Goal: Task Accomplishment & Management: Use online tool/utility

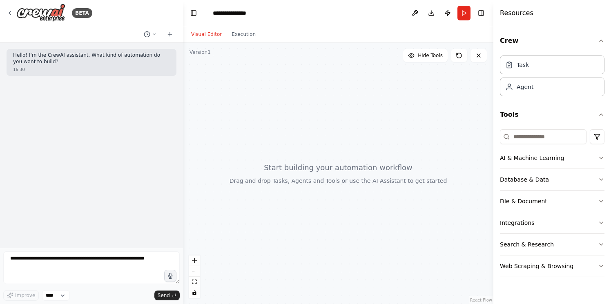
click at [125, 265] on textarea at bounding box center [91, 268] width 176 height 33
paste textarea "**********"
type textarea "**********"
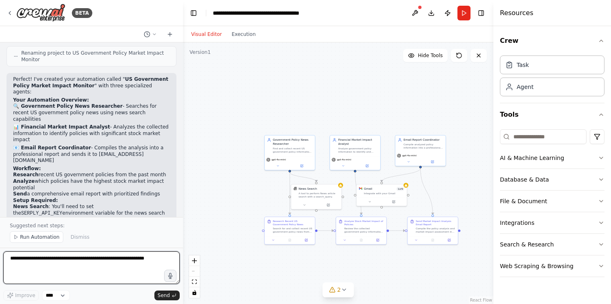
scroll to position [543, 0]
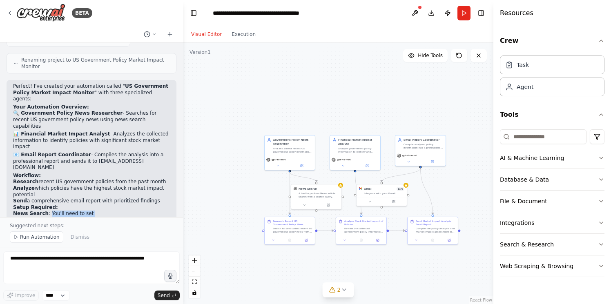
drag, startPoint x: 48, startPoint y: 187, endPoint x: 106, endPoint y: 186, distance: 57.6
click at [106, 211] on li "News Search : You'll need to set the SERPLY_API_KEY environment variable for th…" at bounding box center [91, 221] width 157 height 20
click at [62, 218] on code "SERPLY_API_KEY" at bounding box center [41, 221] width 41 height 6
click at [73, 211] on li "News Search : You'll need to set the SERPLY_API_KEY environment variable for th…" at bounding box center [91, 221] width 157 height 20
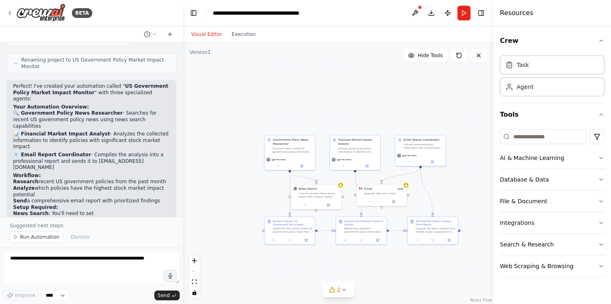
drag, startPoint x: 40, startPoint y: 204, endPoint x: 89, endPoint y: 201, distance: 49.9
click at [89, 230] on li "Gmail : You'll need to connect your Gmail account to send the email reports" at bounding box center [91, 236] width 157 height 13
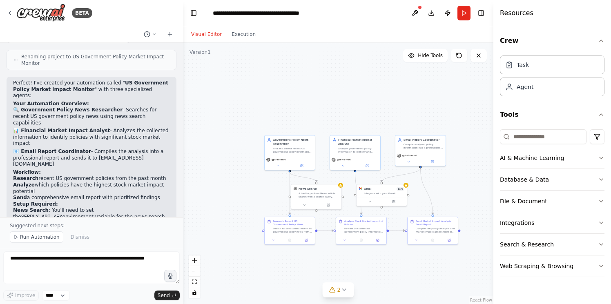
scroll to position [550, 0]
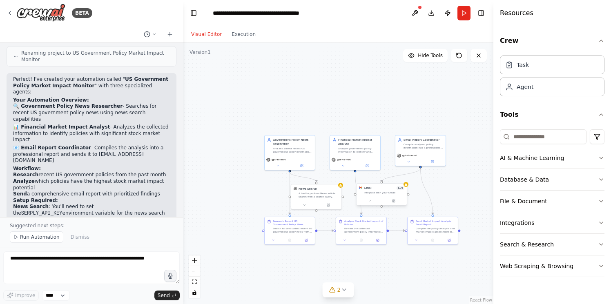
click at [383, 195] on div "Gmail 1 of 9 Integrate with your Gmail" at bounding box center [381, 190] width 50 height 13
click at [381, 194] on div "Gmail 1 of 9 Integrate with your Gmail" at bounding box center [381, 190] width 50 height 13
click at [407, 187] on div "Gmail 1 of 9 Integrate with your Gmail" at bounding box center [381, 194] width 51 height 22
click at [384, 195] on div "Gmail 1 of 9 Integrate with your Gmail" at bounding box center [381, 190] width 50 height 13
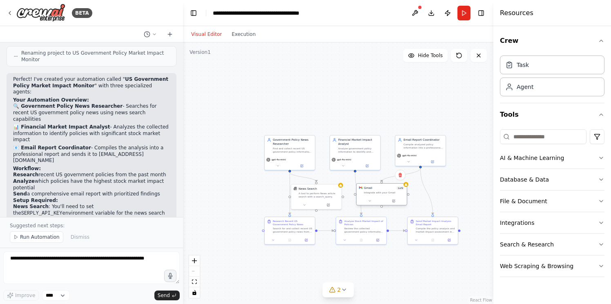
click at [384, 195] on div "Gmail 1 of 9 Integrate with your Gmail" at bounding box center [381, 190] width 50 height 13
click at [396, 200] on button at bounding box center [393, 200] width 23 height 5
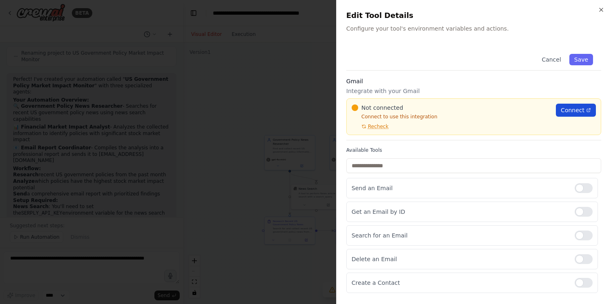
click at [574, 109] on span "Connect" at bounding box center [573, 110] width 24 height 8
click at [421, 117] on p "Connect to use this integration" at bounding box center [451, 117] width 199 height 7
click at [583, 108] on span "Connect" at bounding box center [573, 110] width 24 height 8
click at [572, 109] on span "Connect" at bounding box center [573, 110] width 24 height 8
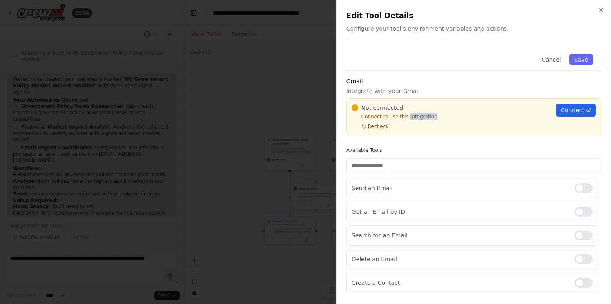
click at [377, 126] on span "Recheck" at bounding box center [378, 126] width 20 height 7
click at [381, 125] on span "Recheck" at bounding box center [378, 126] width 20 height 7
click at [418, 167] on input "text" at bounding box center [473, 165] width 255 height 15
click at [290, 200] on div at bounding box center [305, 152] width 611 height 304
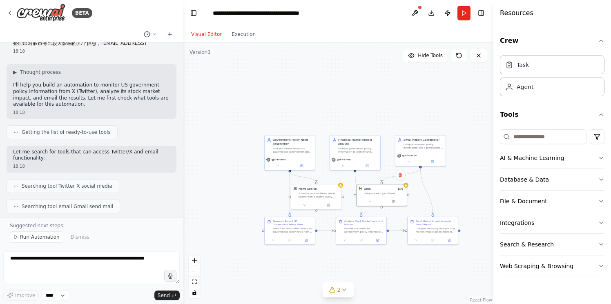
scroll to position [0, 0]
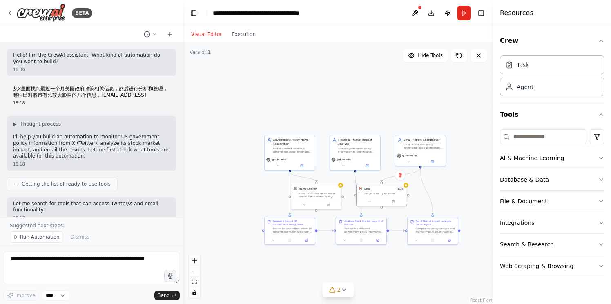
click at [343, 188] on div ".deletable-edge-delete-btn { width: 20px; height: 20px; border: 0px solid #ffff…" at bounding box center [338, 173] width 310 height 262
click at [330, 205] on button at bounding box center [327, 204] width 23 height 5
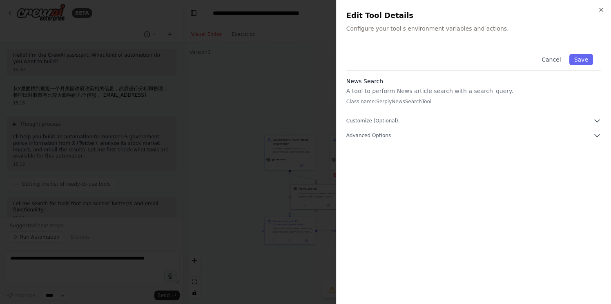
click at [430, 105] on div "News Search A tool to perform News article search with a search_query. Class na…" at bounding box center [473, 93] width 255 height 33
click at [428, 120] on button "Customize (Optional)" at bounding box center [473, 121] width 255 height 8
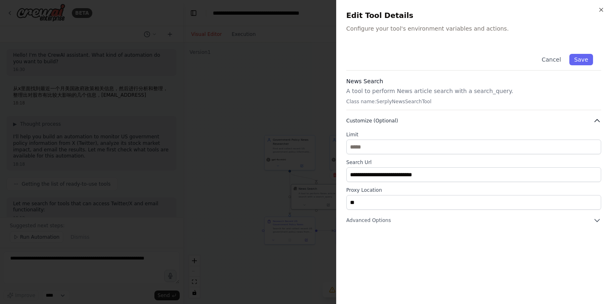
click at [428, 120] on button "Customize (Optional)" at bounding box center [473, 121] width 255 height 8
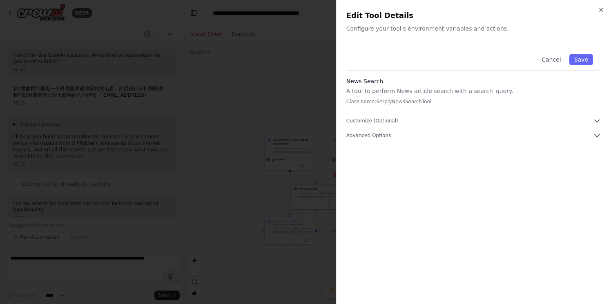
click at [401, 140] on div "Cancel Save News Search A tool to perform News article search with a search_que…" at bounding box center [473, 170] width 255 height 249
click at [395, 134] on button "Advanced Options" at bounding box center [473, 135] width 255 height 8
click at [134, 231] on div at bounding box center [305, 152] width 611 height 304
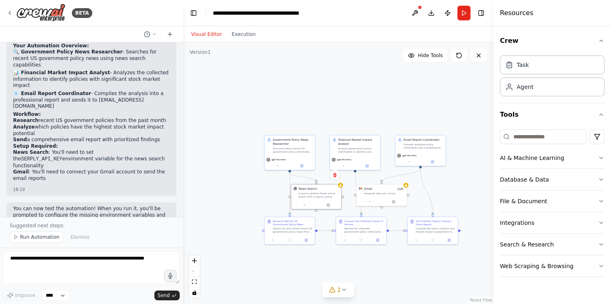
scroll to position [610, 0]
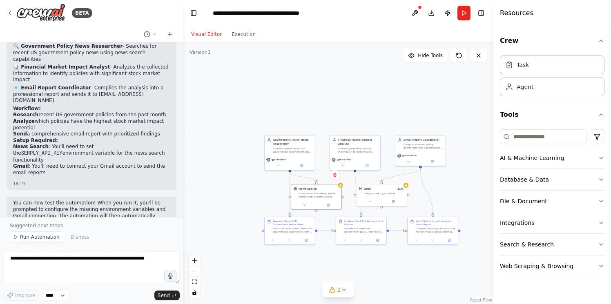
click at [62, 151] on code "SERPLY_API_KEY" at bounding box center [41, 154] width 41 height 6
click at [328, 192] on div "A tool to perform News article search with a search_query." at bounding box center [318, 194] width 40 height 7
click at [328, 206] on button at bounding box center [327, 204] width 23 height 5
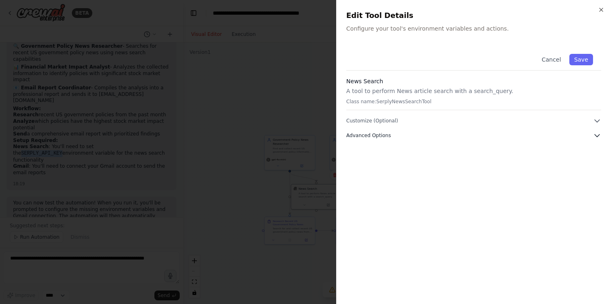
click at [391, 137] on button "Advanced Options" at bounding box center [473, 135] width 255 height 8
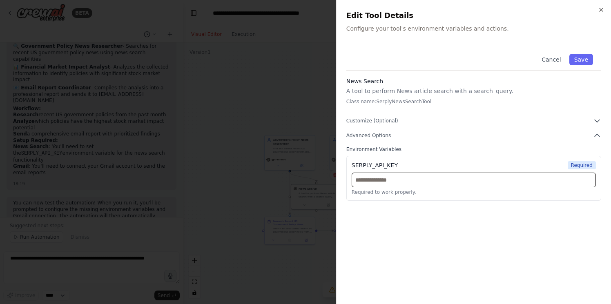
click at [381, 183] on input "text" at bounding box center [474, 180] width 244 height 15
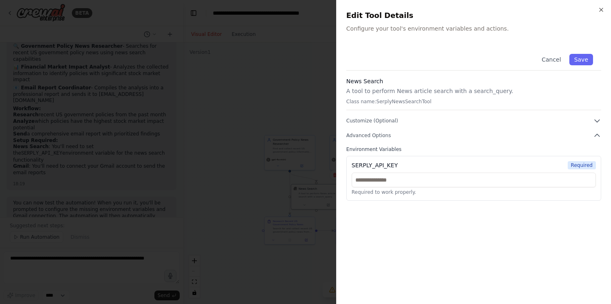
click at [299, 85] on div at bounding box center [305, 152] width 611 height 304
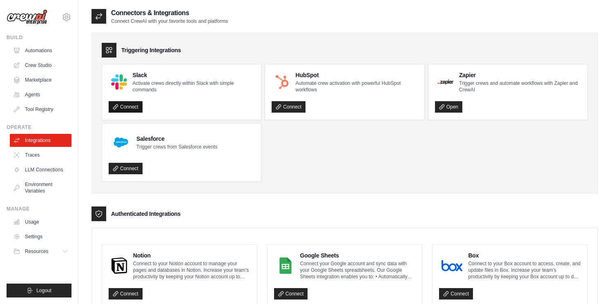
click at [133, 106] on link "Connect" at bounding box center [126, 106] width 34 height 11
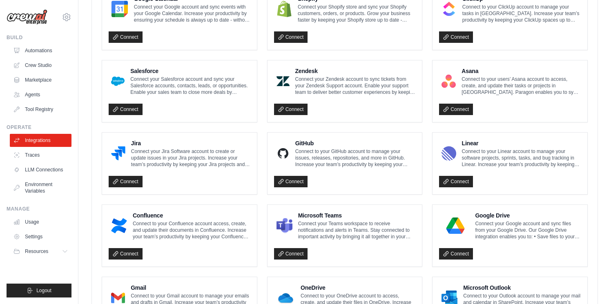
scroll to position [402, 0]
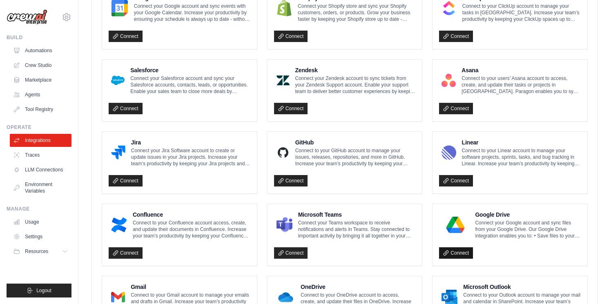
click at [463, 253] on link "Connect" at bounding box center [456, 252] width 34 height 11
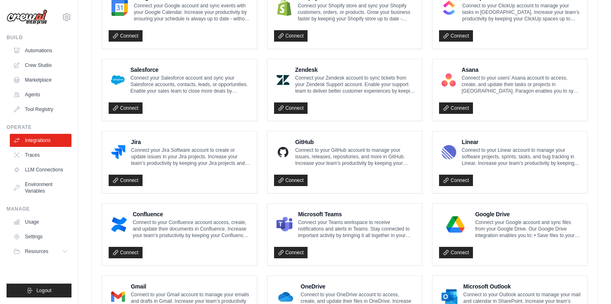
scroll to position [489, 0]
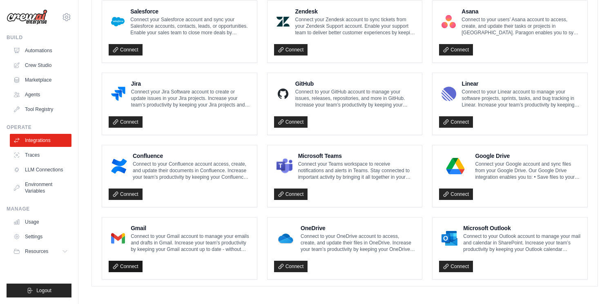
click at [128, 264] on link "Connect" at bounding box center [126, 266] width 34 height 11
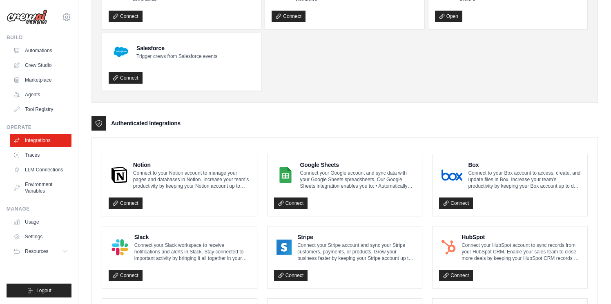
scroll to position [123, 0]
